Goal: Obtain resource: Download file/media

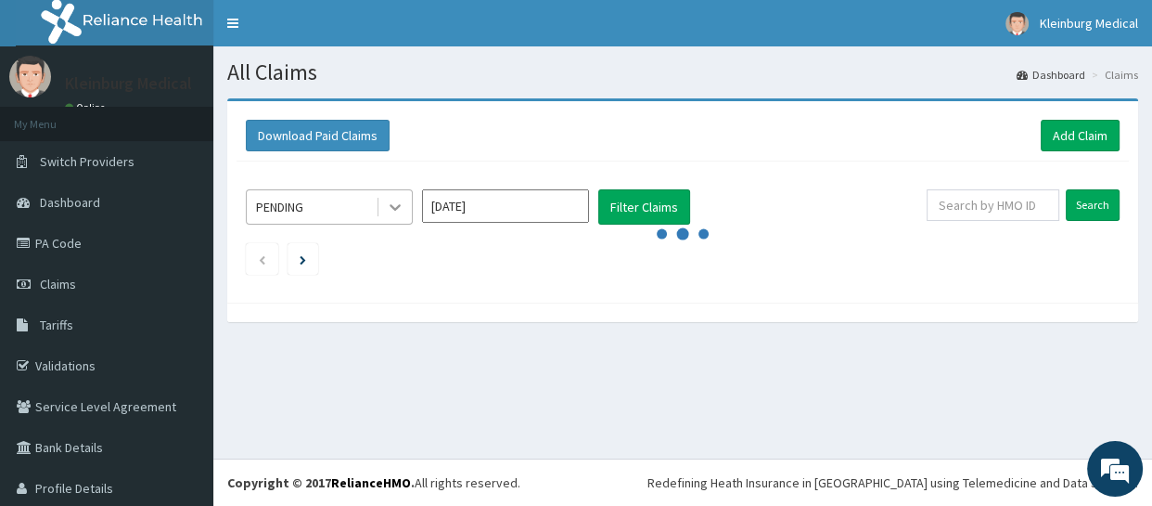
click at [396, 205] on icon at bounding box center [395, 207] width 19 height 19
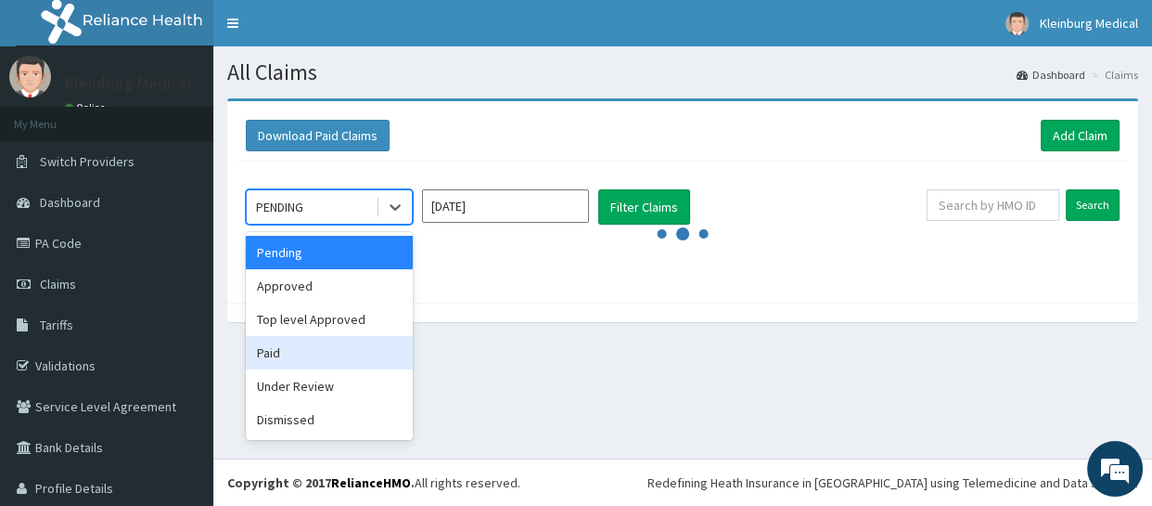
click at [306, 356] on div "Paid" at bounding box center [329, 352] width 167 height 33
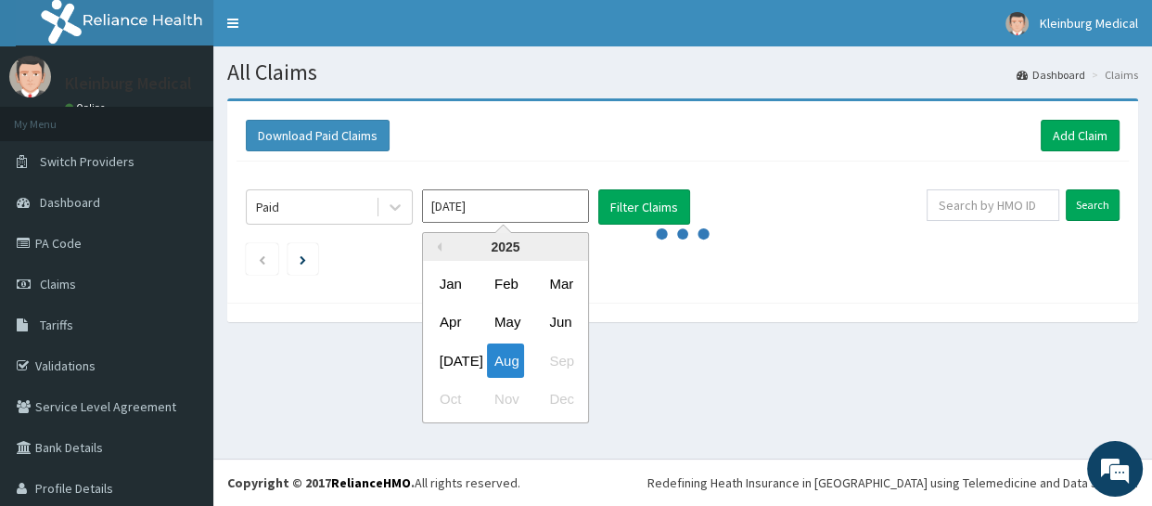
click at [540, 213] on input "[DATE]" at bounding box center [505, 205] width 167 height 33
drag, startPoint x: 448, startPoint y: 354, endPoint x: 474, endPoint y: 315, distance: 46.8
click at [448, 353] on div "[DATE]" at bounding box center [450, 360] width 37 height 34
type input "[DATE]"
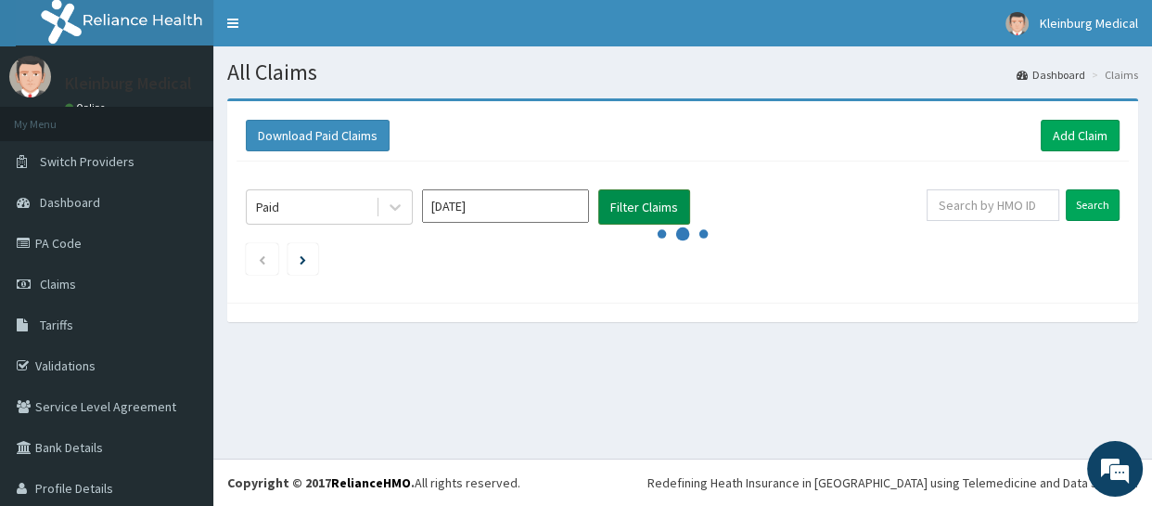
click at [638, 201] on button "Filter Claims" at bounding box center [644, 206] width 92 height 35
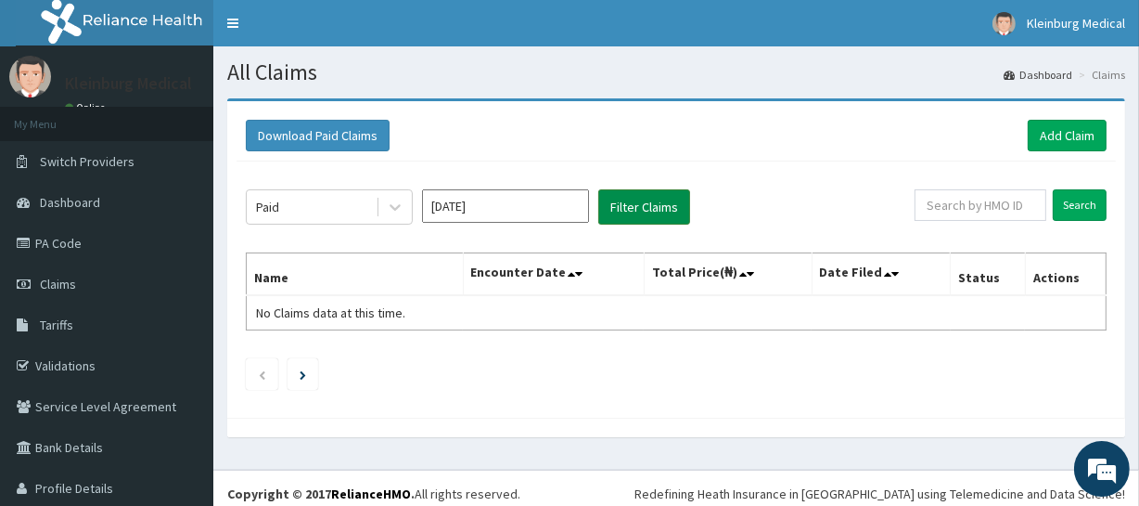
click at [638, 201] on button "Filter Claims" at bounding box center [644, 206] width 92 height 35
click at [325, 130] on button "Download Paid Claims" at bounding box center [318, 136] width 144 height 32
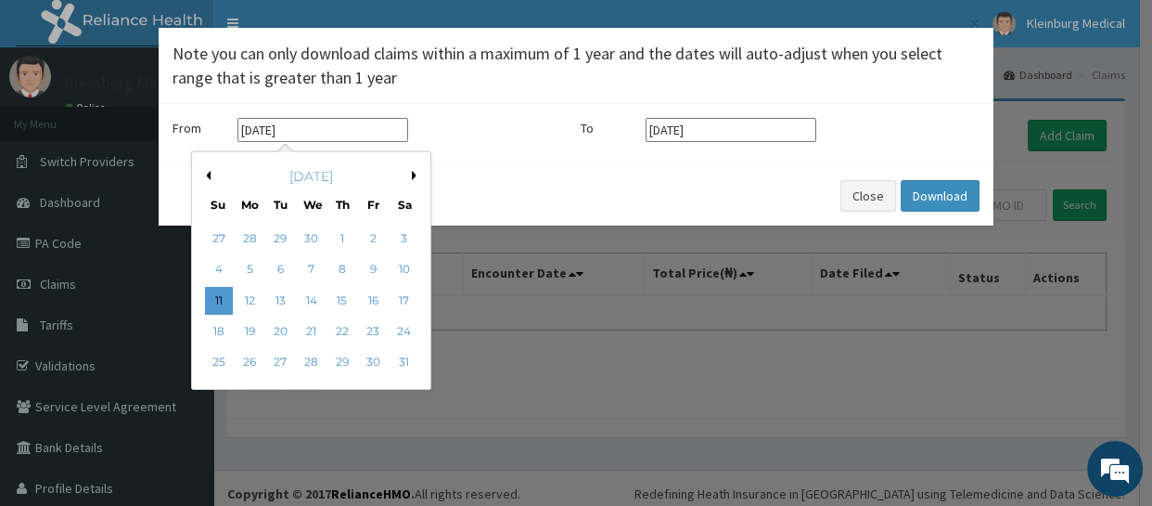
click at [353, 134] on input "[DATE]" at bounding box center [323, 130] width 171 height 24
click at [412, 176] on button "Next Month" at bounding box center [416, 175] width 9 height 9
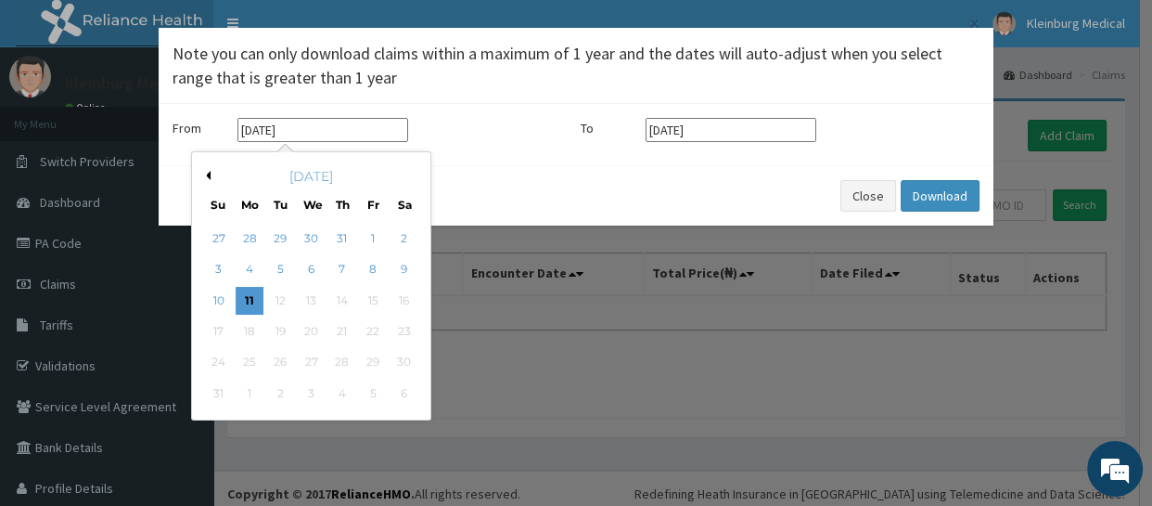
click at [411, 176] on div "[DATE]" at bounding box center [311, 176] width 224 height 19
click at [205, 177] on button "Previous Month" at bounding box center [205, 175] width 9 height 9
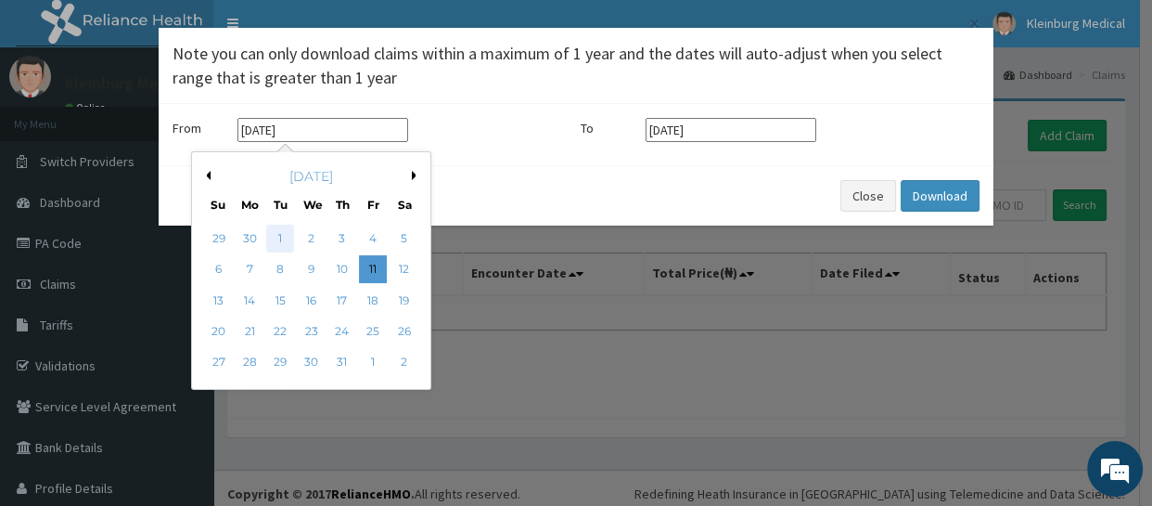
click at [277, 236] on div "1" at bounding box center [280, 239] width 28 height 28
type input "[DATE]"
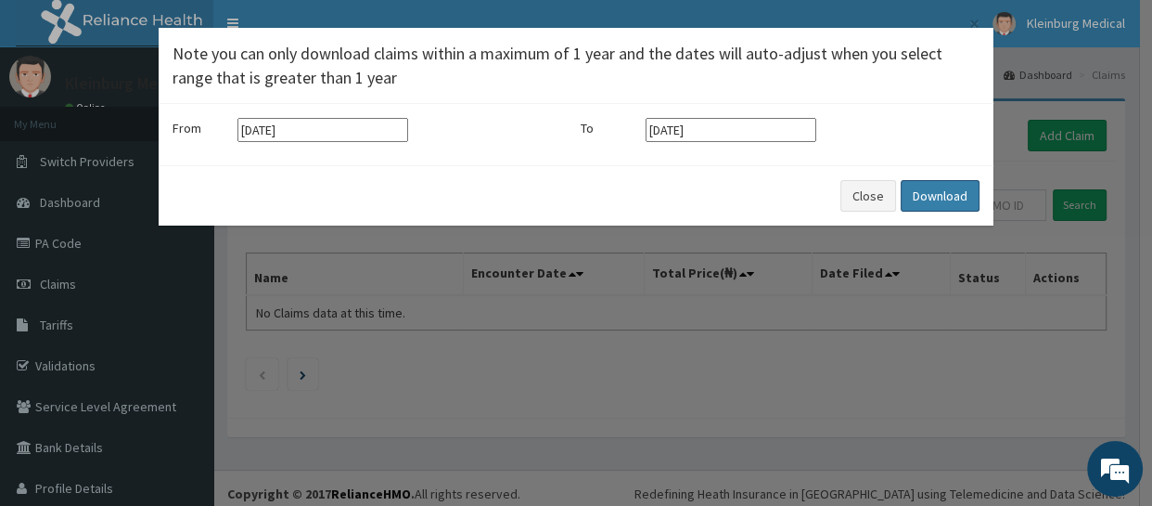
click at [946, 186] on button "Download" at bounding box center [940, 196] width 79 height 32
click at [739, 289] on div "× Note you can only download claims within a maximum of 1 year and the dates wi…" at bounding box center [576, 253] width 1152 height 506
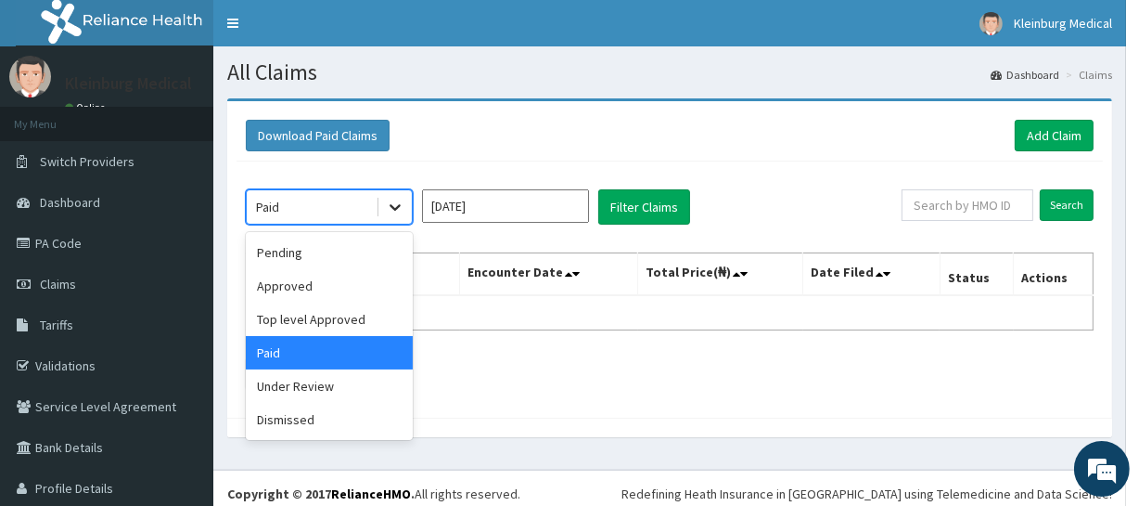
click at [392, 206] on icon at bounding box center [395, 208] width 11 height 6
click at [315, 289] on div "Approved" at bounding box center [329, 285] width 167 height 33
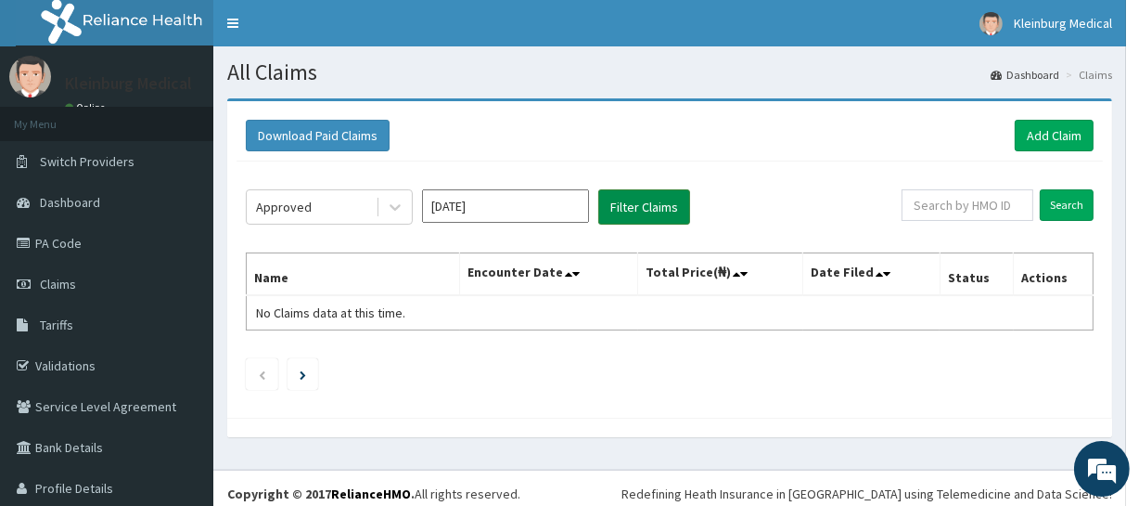
click at [652, 205] on button "Filter Claims" at bounding box center [644, 206] width 92 height 35
